Goal: Information Seeking & Learning: Learn about a topic

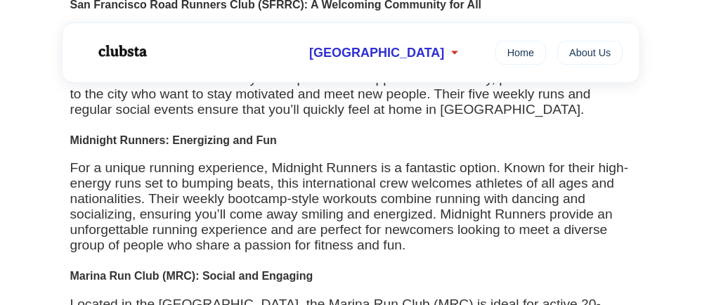
scroll to position [351, 0]
click at [346, 184] on p "For a unique running experience, Midnight Runners is a fantastic option. Known …" at bounding box center [351, 206] width 562 height 93
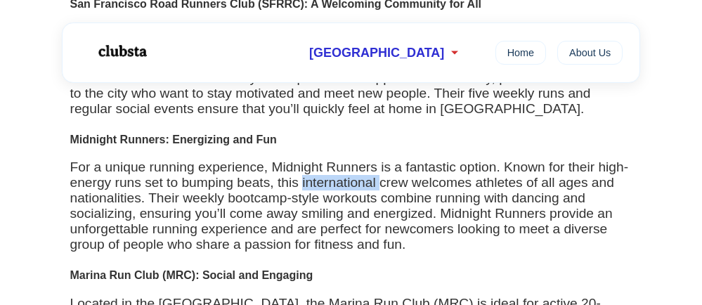
click at [347, 184] on p "For a unique running experience, Midnight Runners is a fantastic option. Known …" at bounding box center [351, 206] width 562 height 93
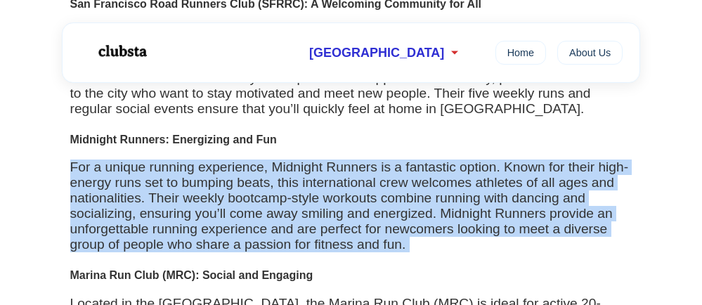
click at [347, 183] on p "For a unique running experience, Midnight Runners is a fantastic option. Known …" at bounding box center [351, 206] width 562 height 93
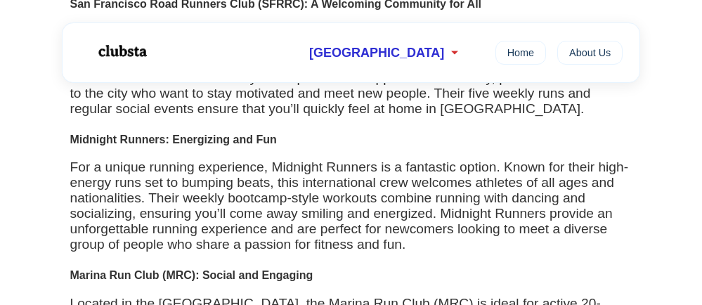
click at [347, 183] on p "For a unique running experience, Midnight Runners is a fantastic option. Known …" at bounding box center [351, 206] width 562 height 93
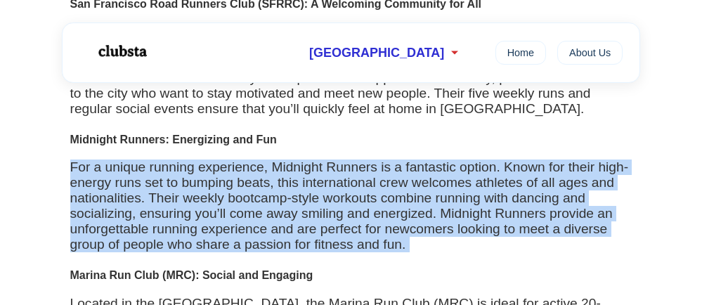
click at [347, 183] on p "For a unique running experience, Midnight Runners is a fantastic option. Known …" at bounding box center [351, 206] width 562 height 93
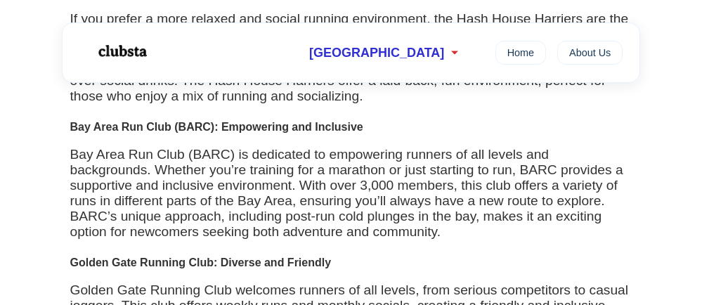
scroll to position [773, 0]
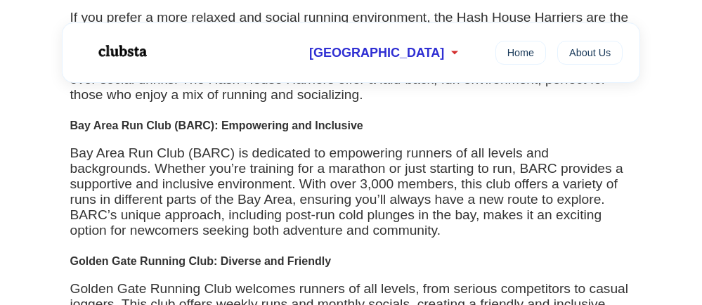
click at [276, 184] on p "Bay Area Run Club (BARC) is dedicated to empowering runners of all levels and b…" at bounding box center [351, 192] width 562 height 93
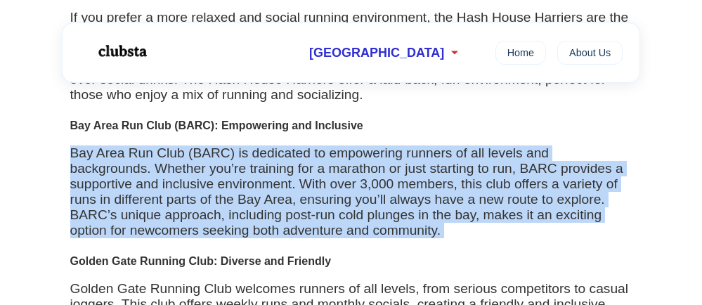
click at [276, 184] on p "Bay Area Run Club (BARC) is dedicated to empowering runners of all levels and b…" at bounding box center [351, 192] width 562 height 93
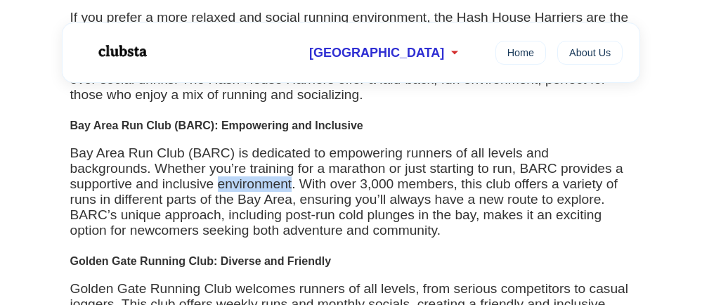
click at [276, 184] on p "Bay Area Run Club (BARC) is dedicated to empowering runners of all levels and b…" at bounding box center [351, 192] width 562 height 93
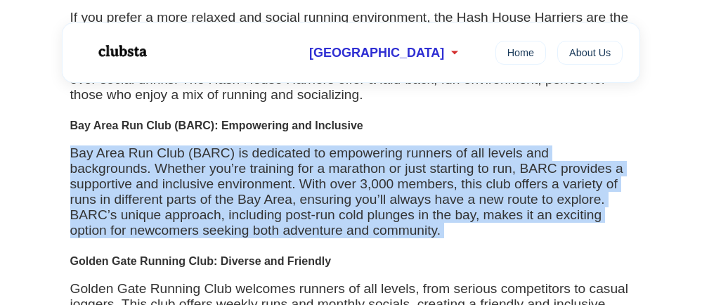
click at [276, 184] on p "Bay Area Run Club (BARC) is dedicated to empowering runners of all levels and b…" at bounding box center [351, 192] width 562 height 93
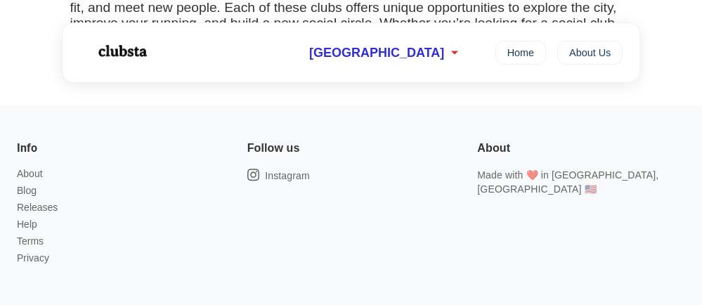
scroll to position [1406, 0]
